Goal: Task Accomplishment & Management: Use online tool/utility

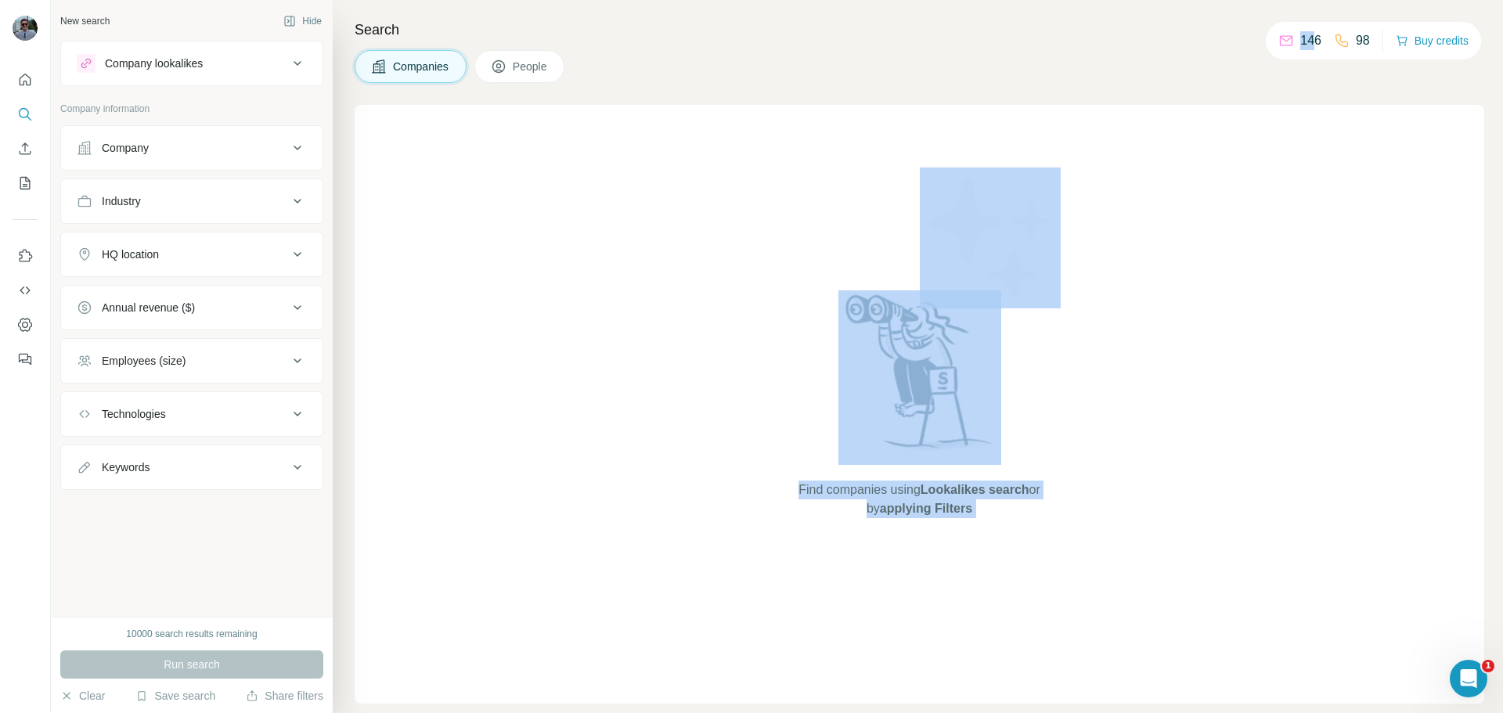
drag, startPoint x: 1306, startPoint y: 46, endPoint x: 1254, endPoint y: 47, distance: 52.4
click at [1254, 47] on div "New search Hide Company lookalikes Company information Company Industry HQ loca…" at bounding box center [777, 356] width 1452 height 713
click at [882, 182] on div "Find companies using Lookalikes search or by applying Filters" at bounding box center [920, 404] width 282 height 599
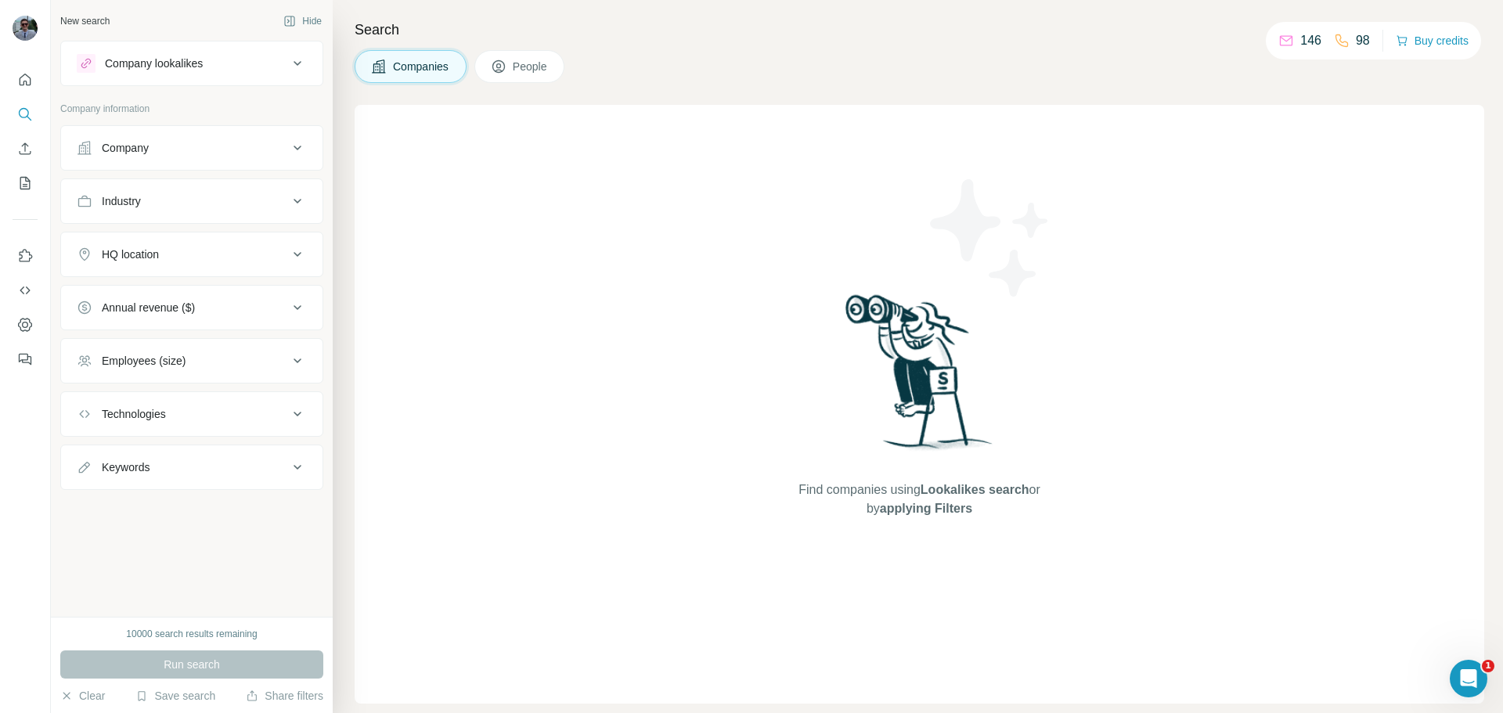
click at [232, 196] on div "Industry" at bounding box center [182, 201] width 211 height 16
click at [23, 176] on icon "My lists" at bounding box center [25, 183] width 16 height 16
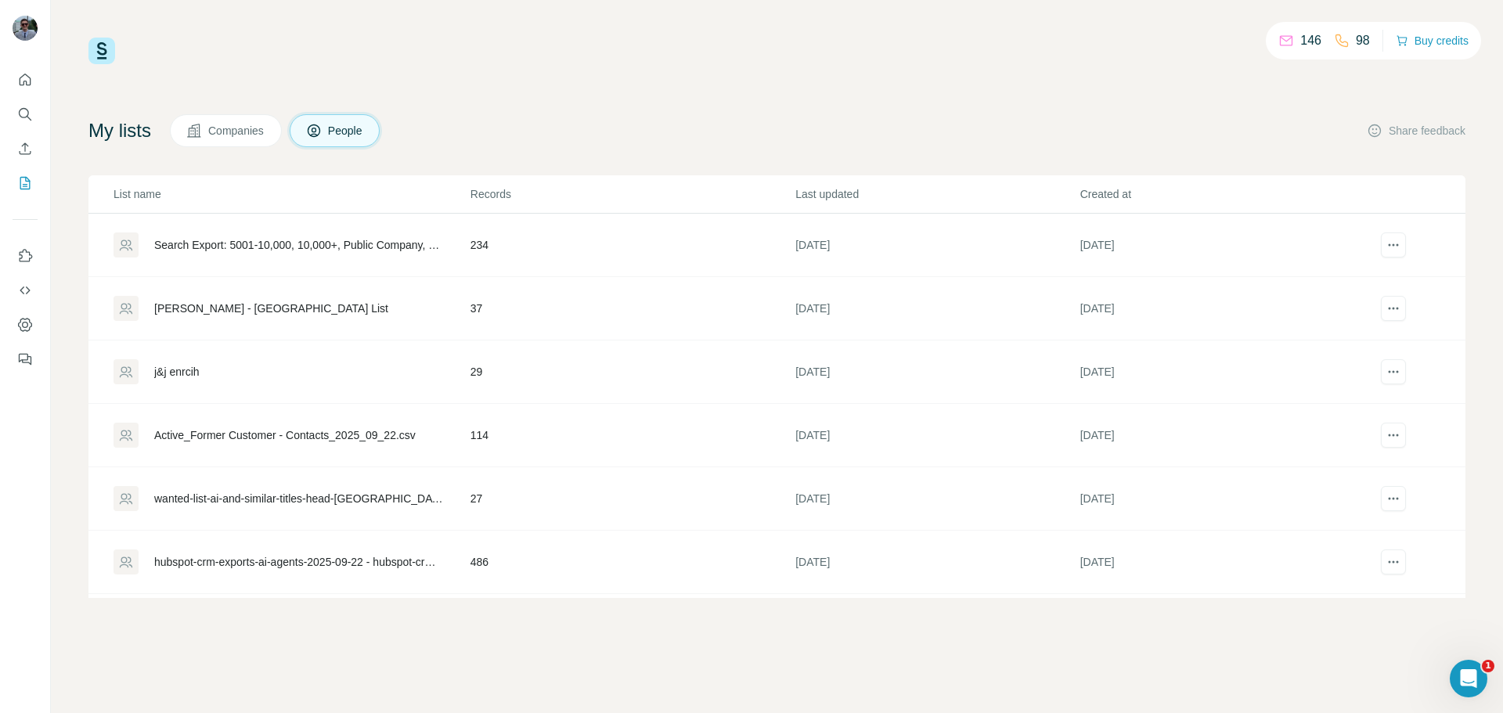
click at [229, 128] on span "Companies" at bounding box center [236, 131] width 57 height 16
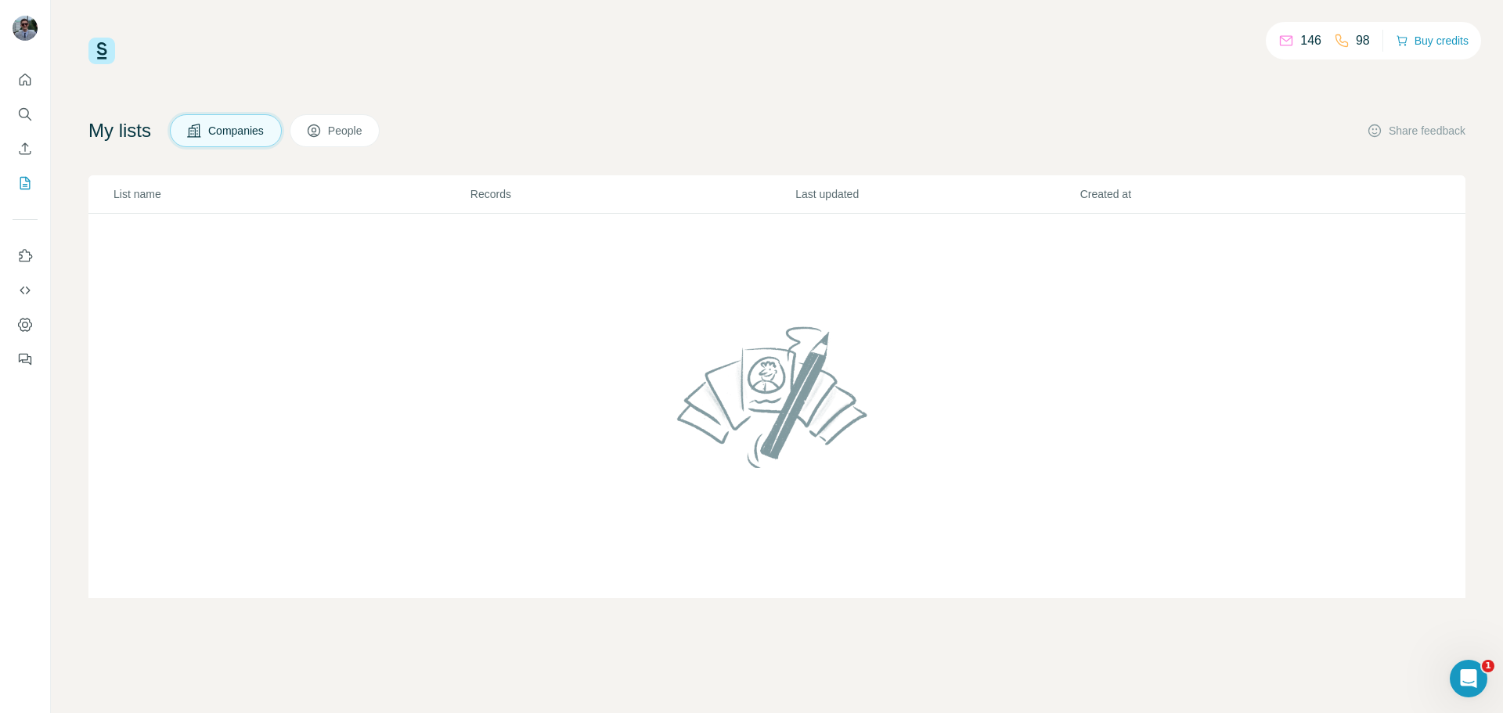
click at [359, 91] on div "146 98 Buy credits My lists Companies People Share feedback List name Records L…" at bounding box center [776, 318] width 1377 height 560
click at [340, 128] on span "People" at bounding box center [346, 131] width 36 height 16
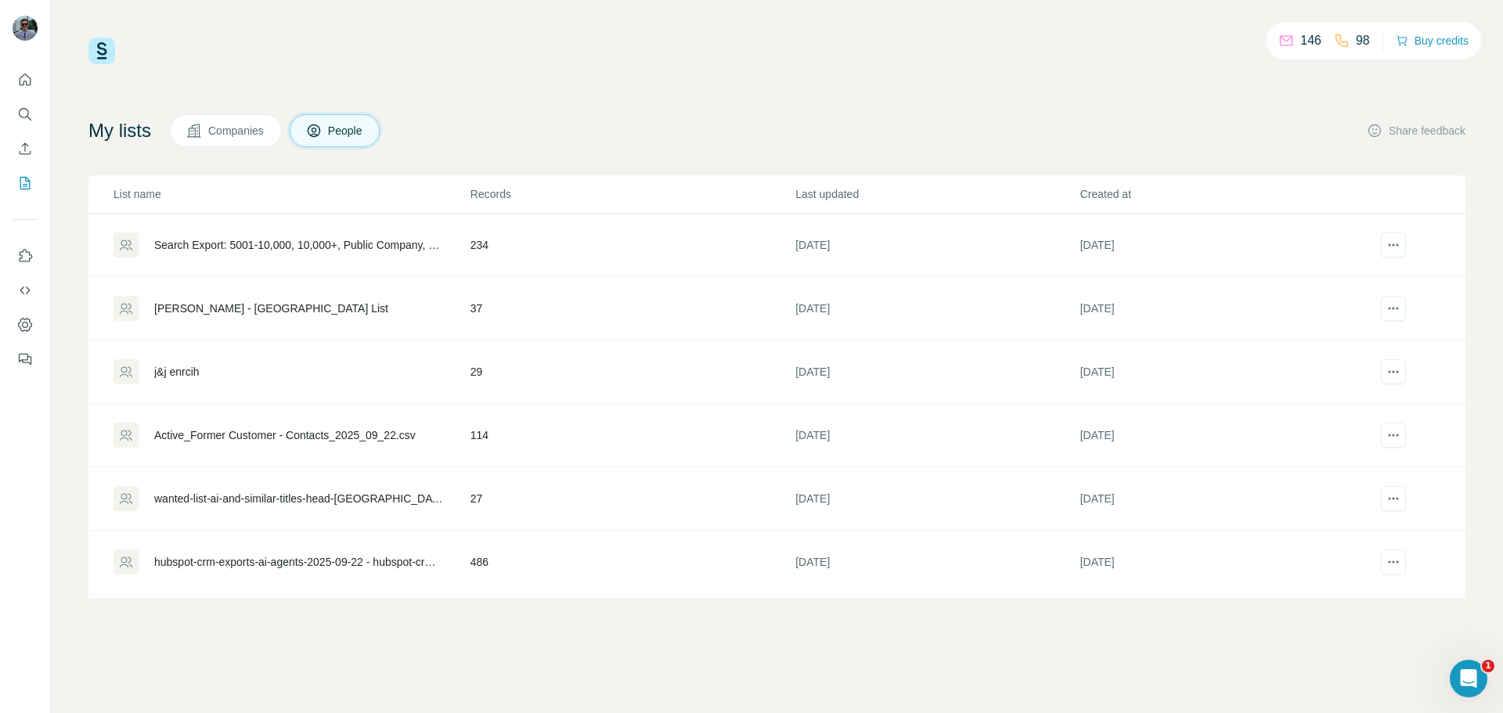
click at [1300, 36] on p "146" at bounding box center [1310, 40] width 21 height 19
click at [23, 151] on icon "Enrich CSV" at bounding box center [25, 149] width 16 height 16
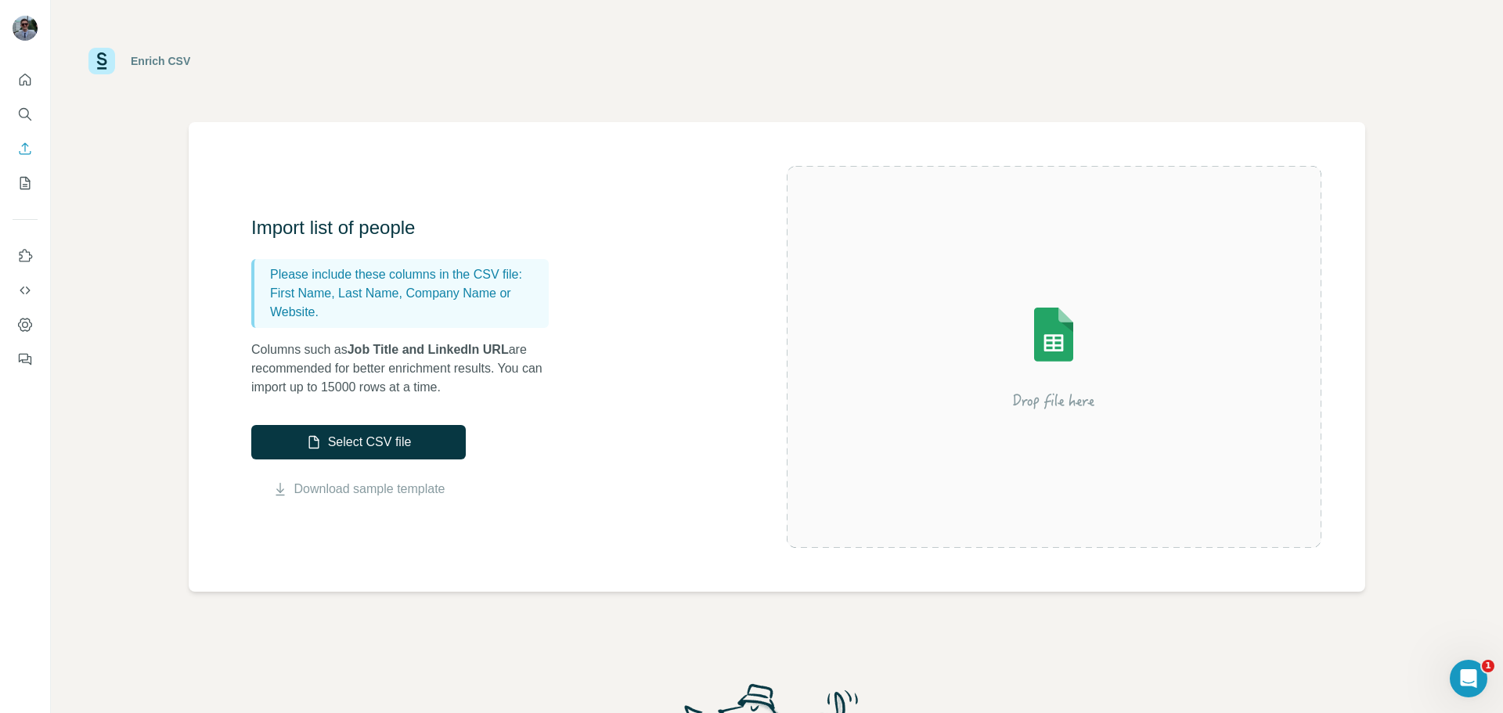
click at [1053, 454] on div at bounding box center [1053, 357] width 535 height 382
click at [16, 174] on button "My lists" at bounding box center [25, 183] width 25 height 28
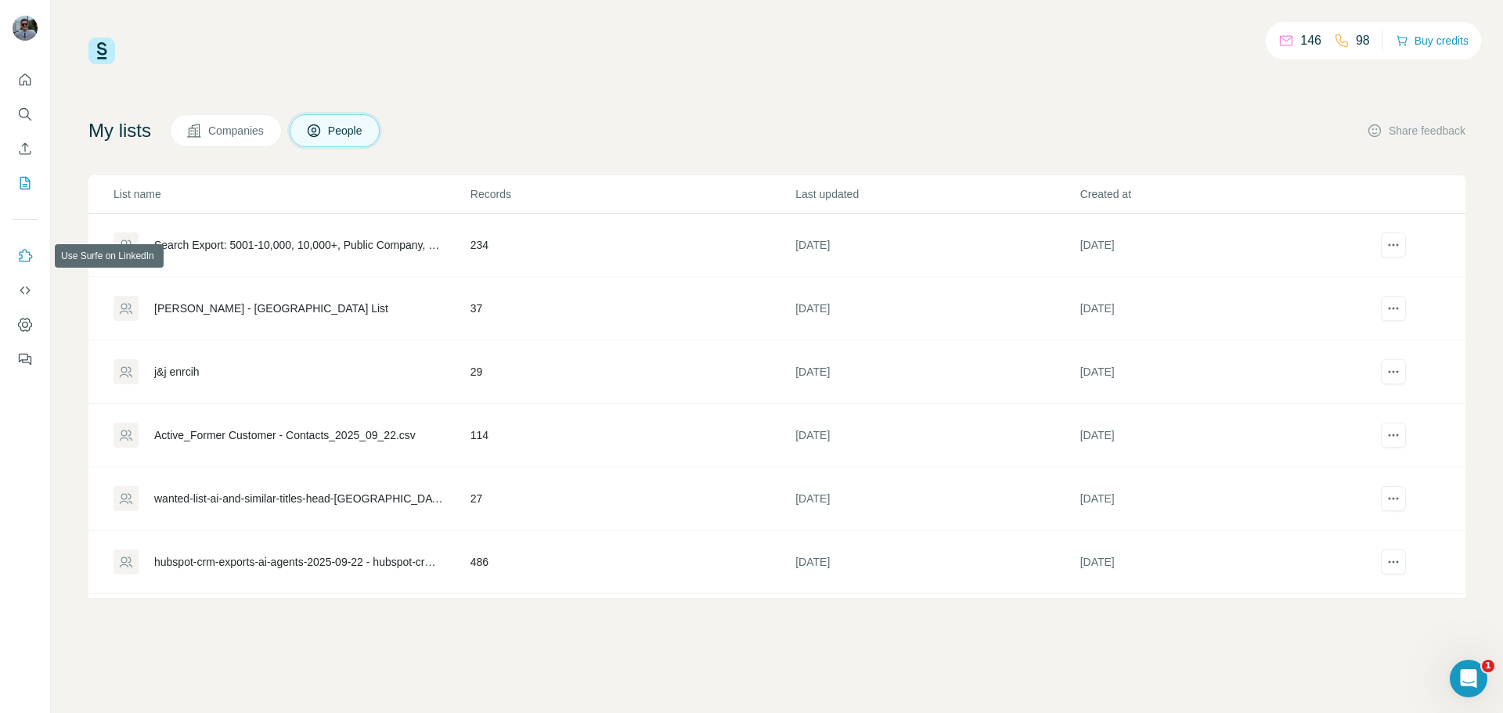
click at [31, 258] on icon "Use Surfe on LinkedIn" at bounding box center [26, 255] width 13 height 13
click at [250, 130] on span "Companies" at bounding box center [236, 131] width 57 height 16
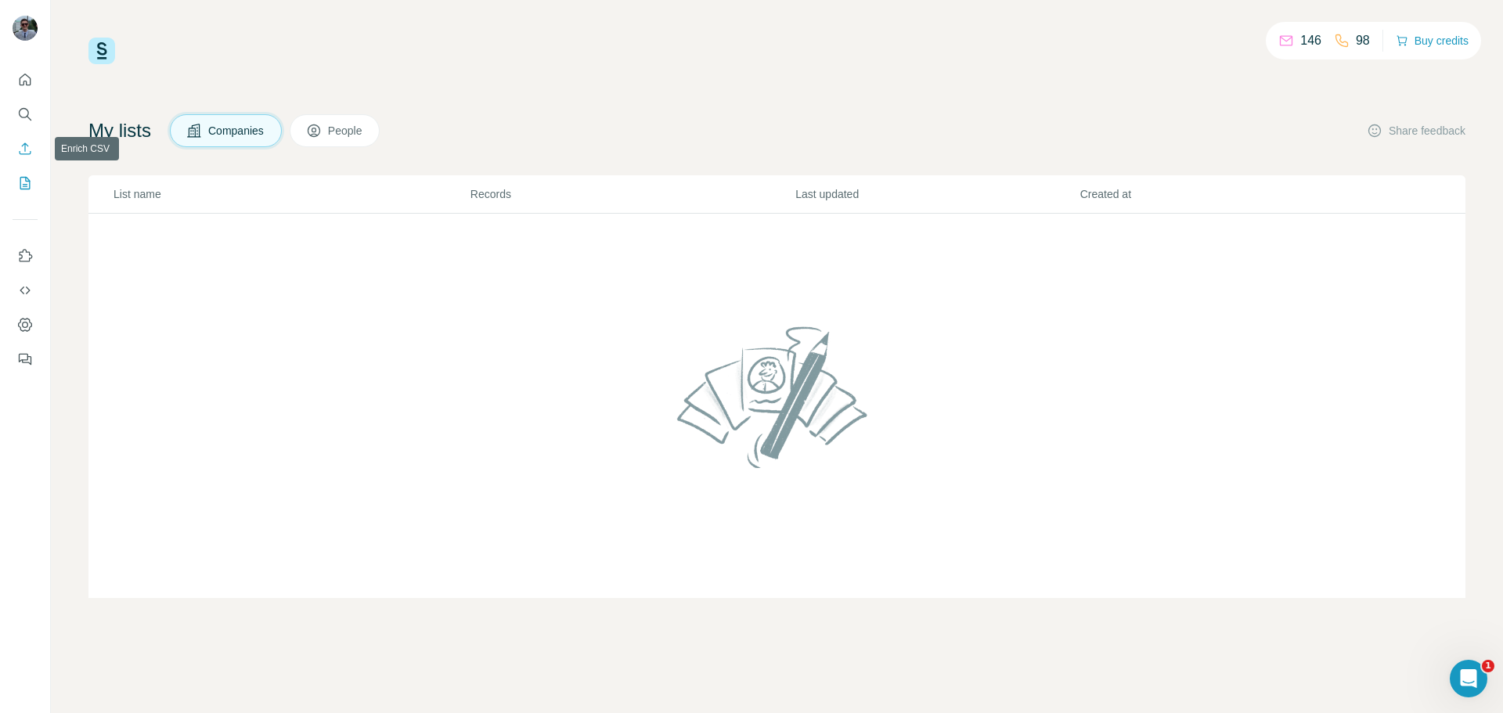
click at [31, 158] on button "Enrich CSV" at bounding box center [25, 149] width 25 height 28
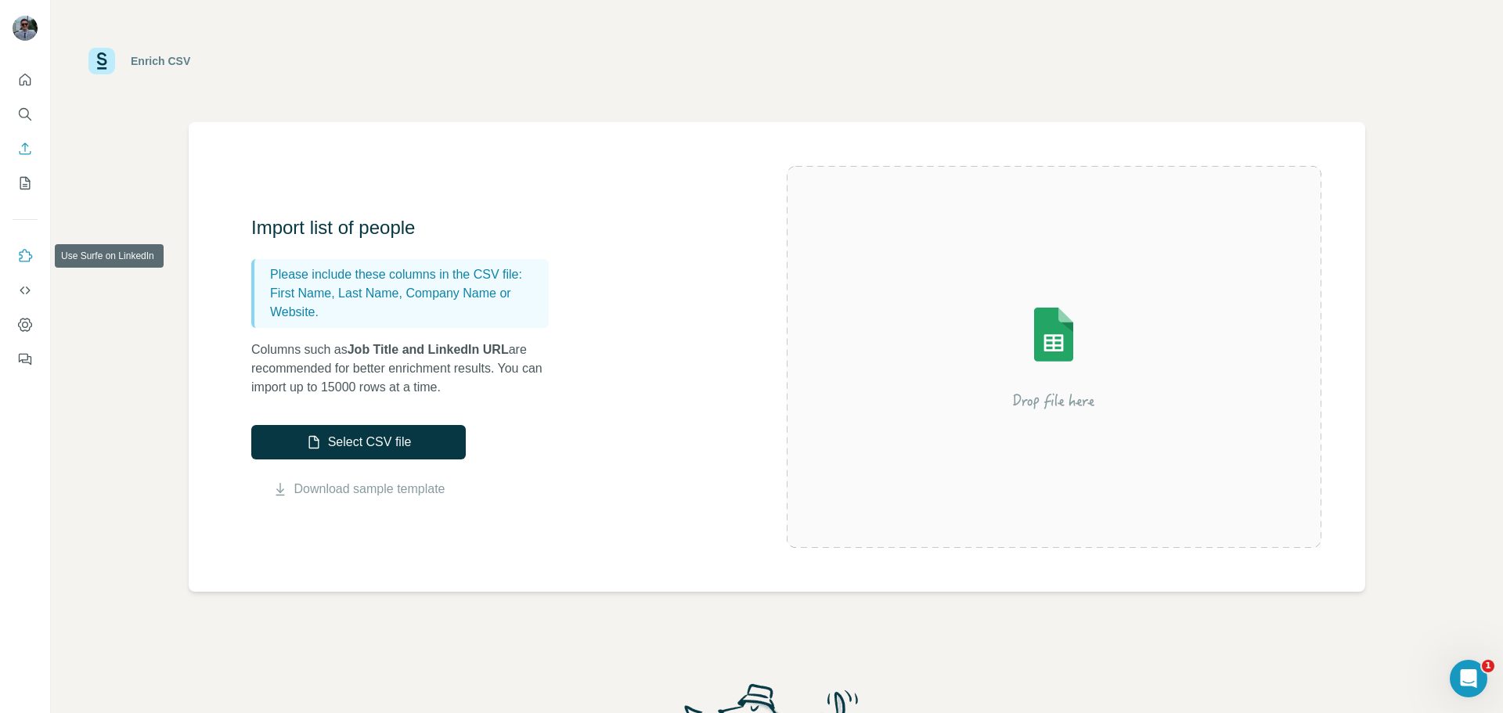
click at [24, 259] on icon "Use Surfe on LinkedIn" at bounding box center [25, 256] width 16 height 16
